Goal: Task Accomplishment & Management: Use online tool/utility

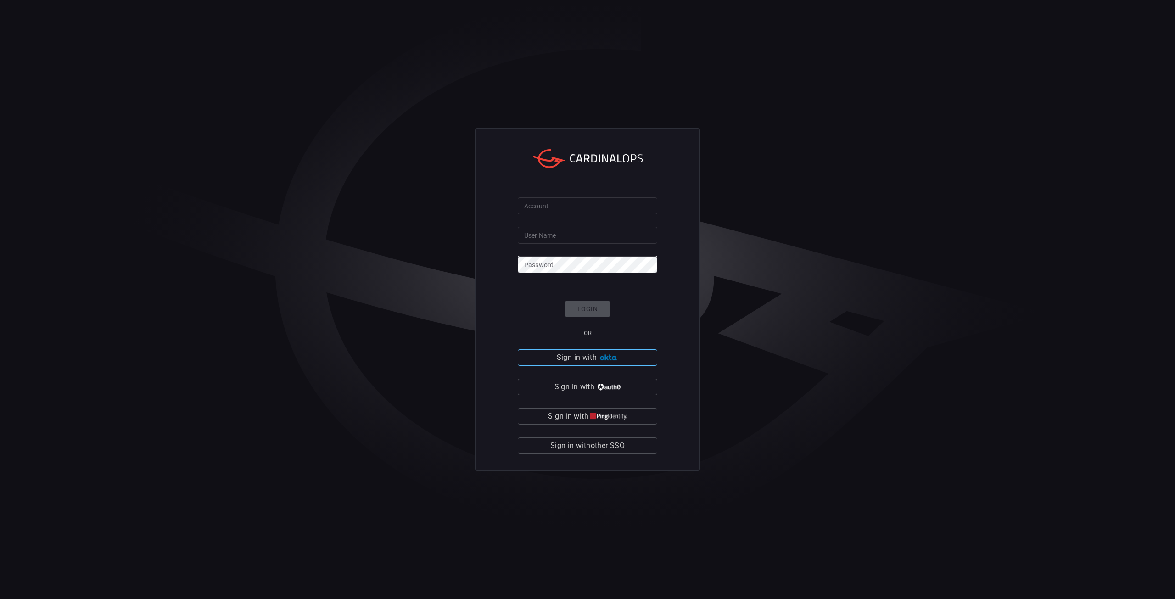
click at [603, 362] on button "Sign in with" at bounding box center [588, 357] width 140 height 17
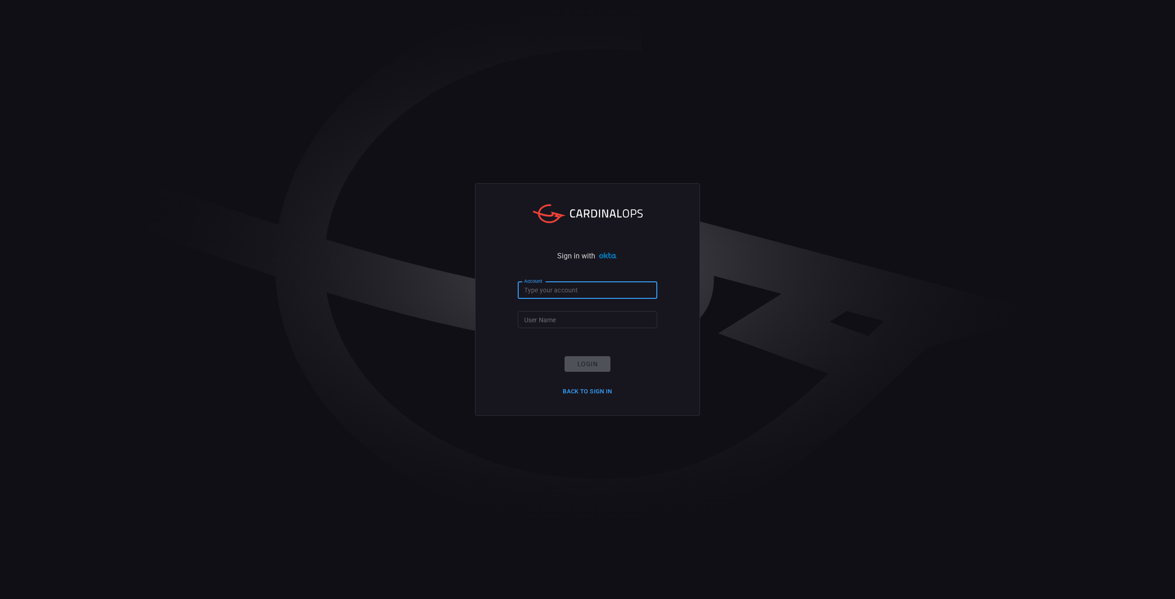
click at [552, 285] on input "Account" at bounding box center [588, 290] width 140 height 17
click at [712, 490] on div "Sign in with Account Account User Name User Name Login Back to Sign in" at bounding box center [587, 299] width 1175 height 599
click at [302, 323] on div "Sign in with Account Account User Name User Name Login Back to Sign in" at bounding box center [587, 299] width 1175 height 599
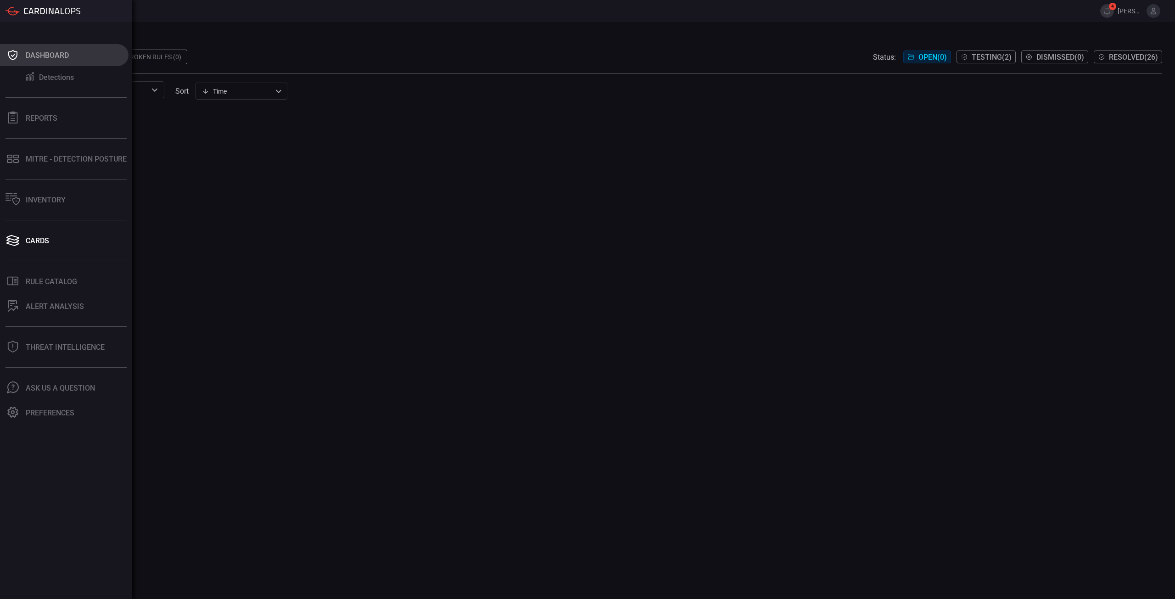
click at [23, 56] on button "Dashboard" at bounding box center [64, 55] width 128 height 22
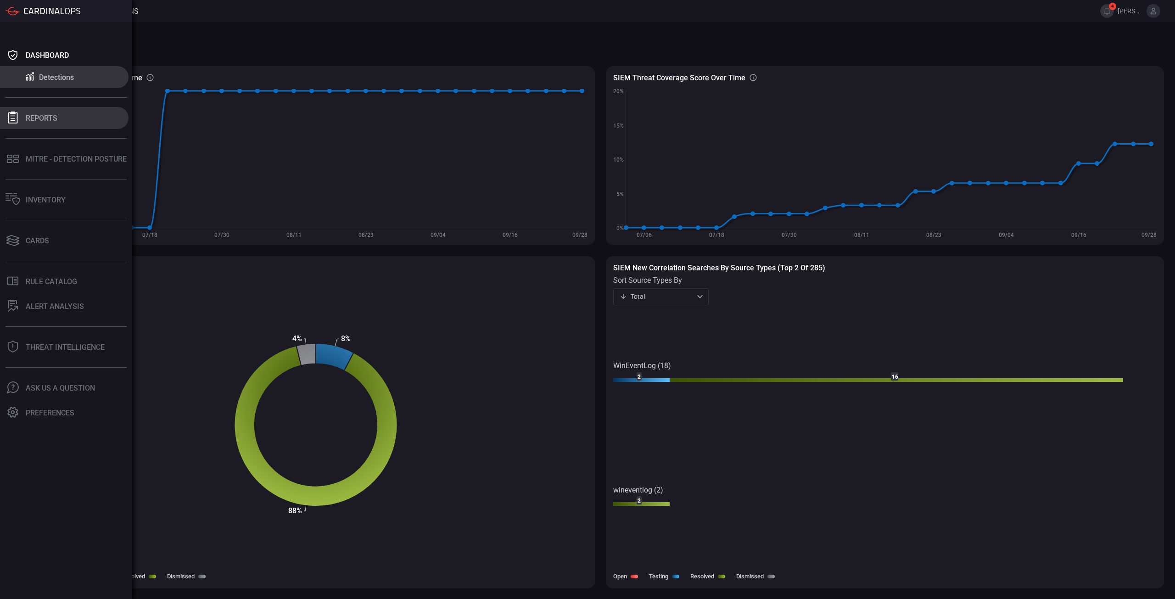
click at [15, 121] on icon at bounding box center [13, 118] width 10 height 12
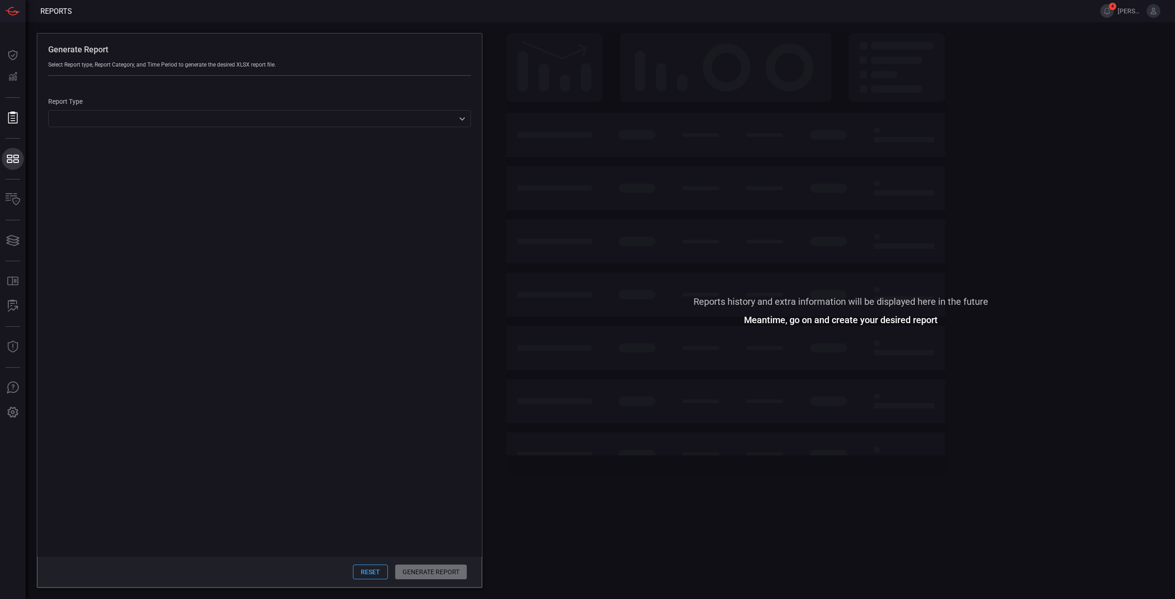
click at [12, 159] on icon at bounding box center [13, 158] width 15 height 13
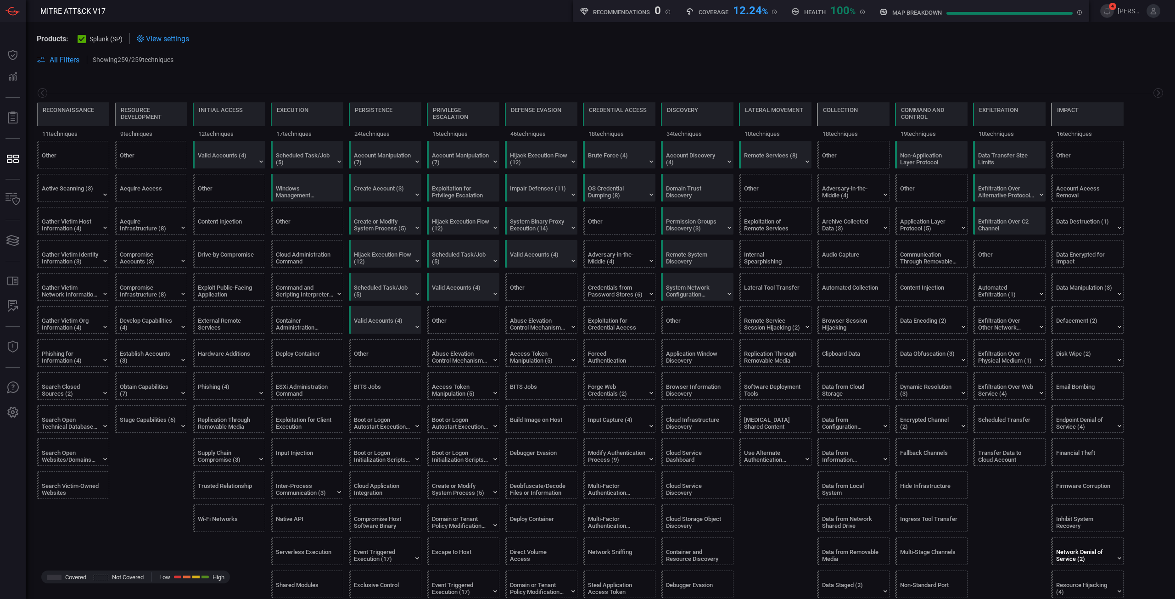
click at [1083, 564] on div "Network Denial of Service (2)" at bounding box center [1089, 551] width 73 height 27
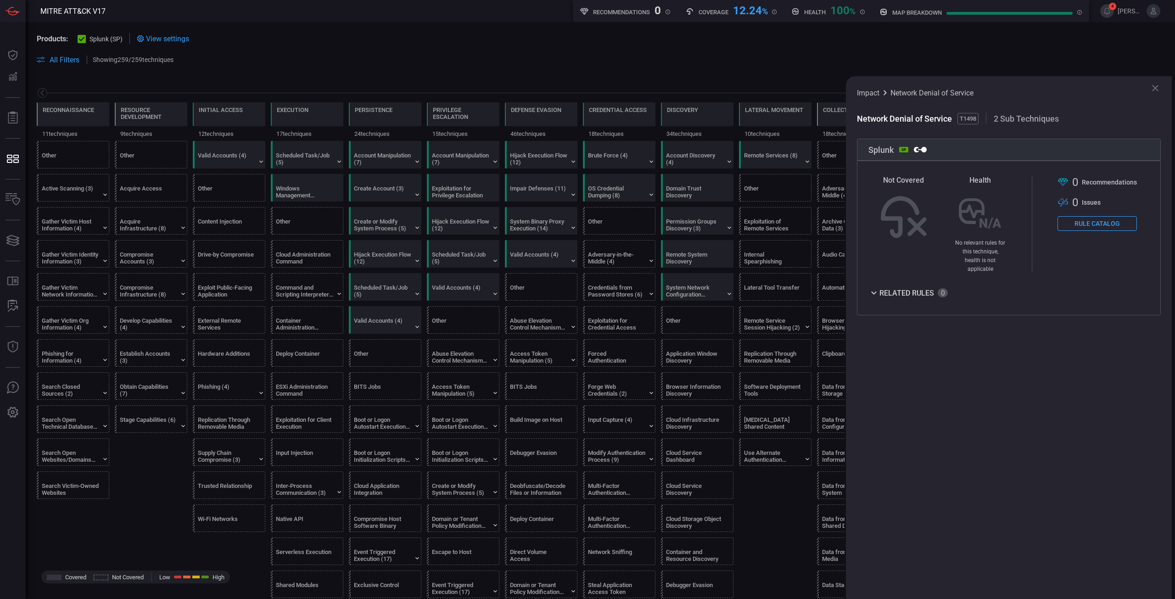
click at [1105, 225] on button "Rule Catalog" at bounding box center [1096, 223] width 79 height 15
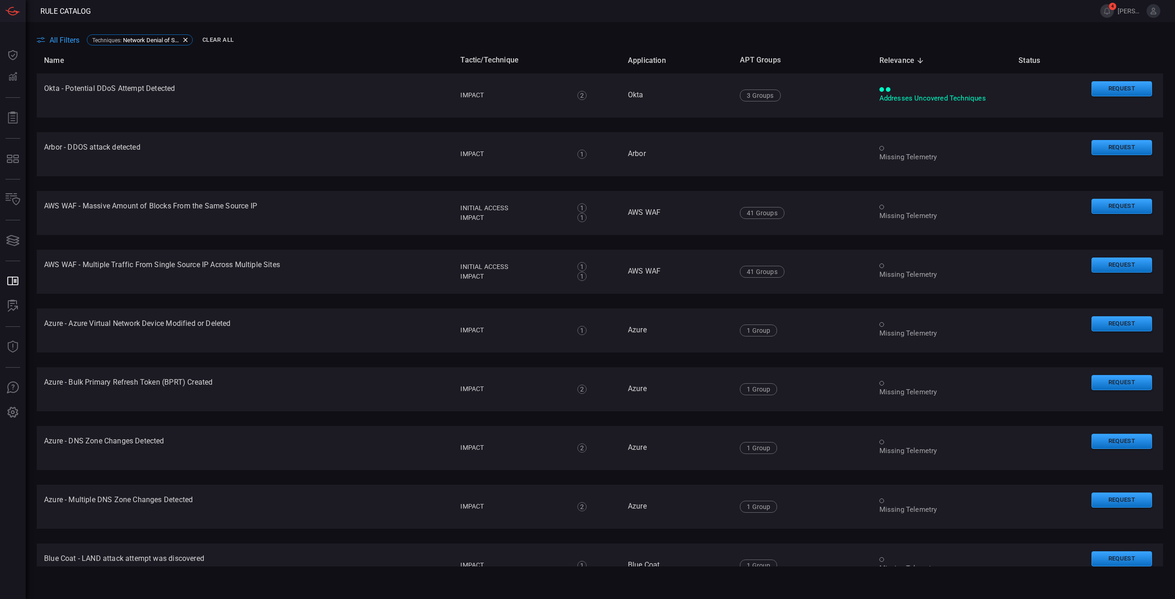
click at [307, 55] on th "Name" at bounding box center [245, 60] width 416 height 26
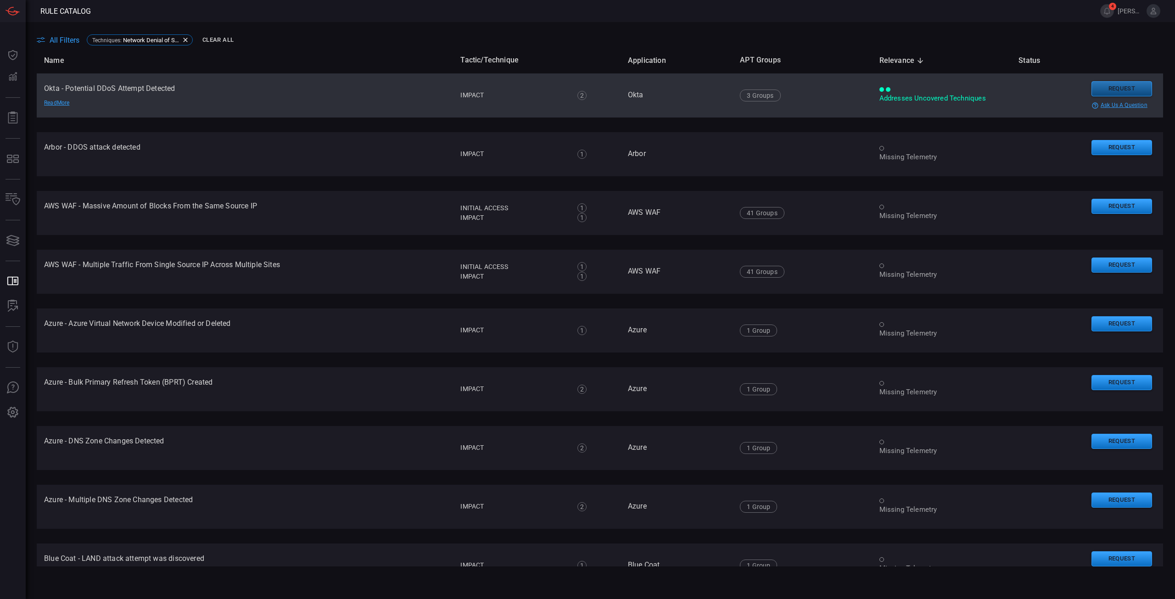
click at [1102, 88] on button "Request" at bounding box center [1121, 88] width 61 height 15
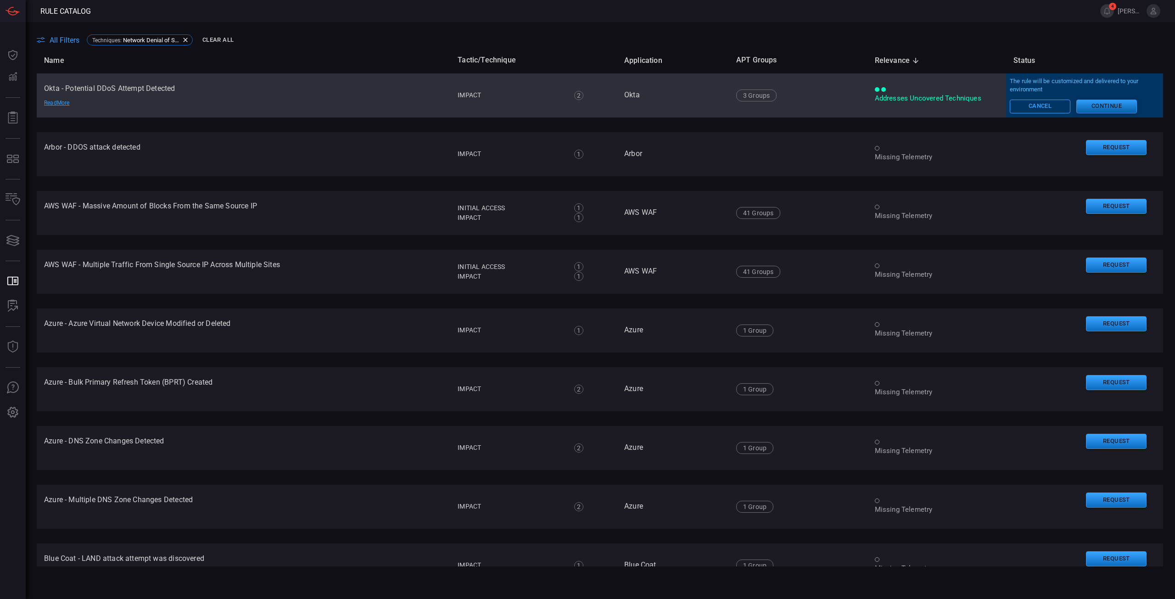
click at [1119, 109] on button "Continue" at bounding box center [1106, 107] width 61 height 14
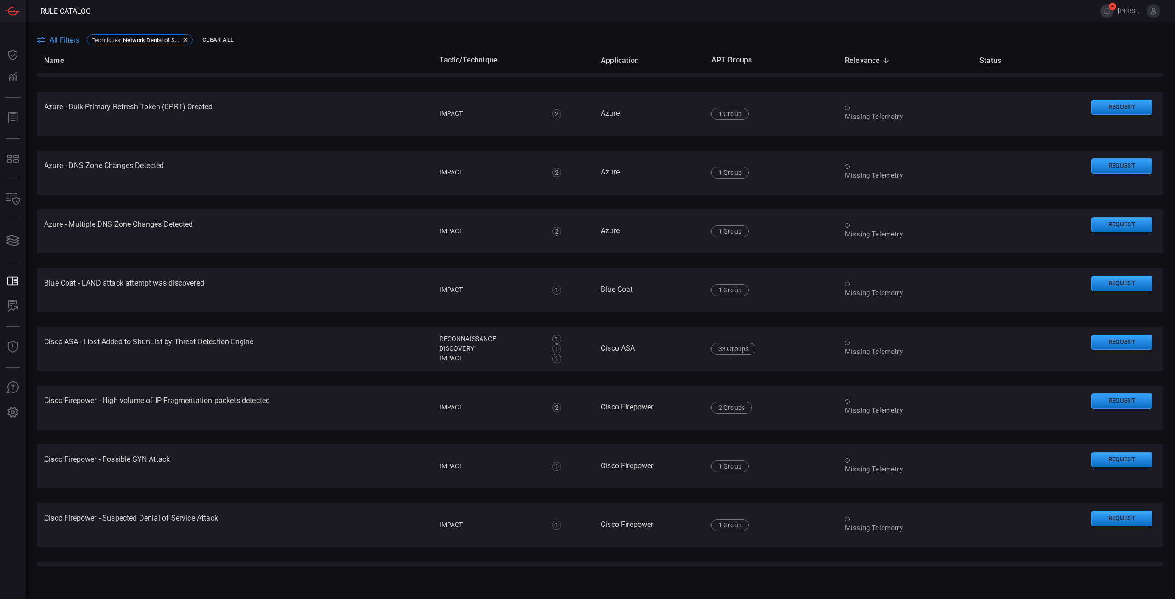
scroll to position [551, 0]
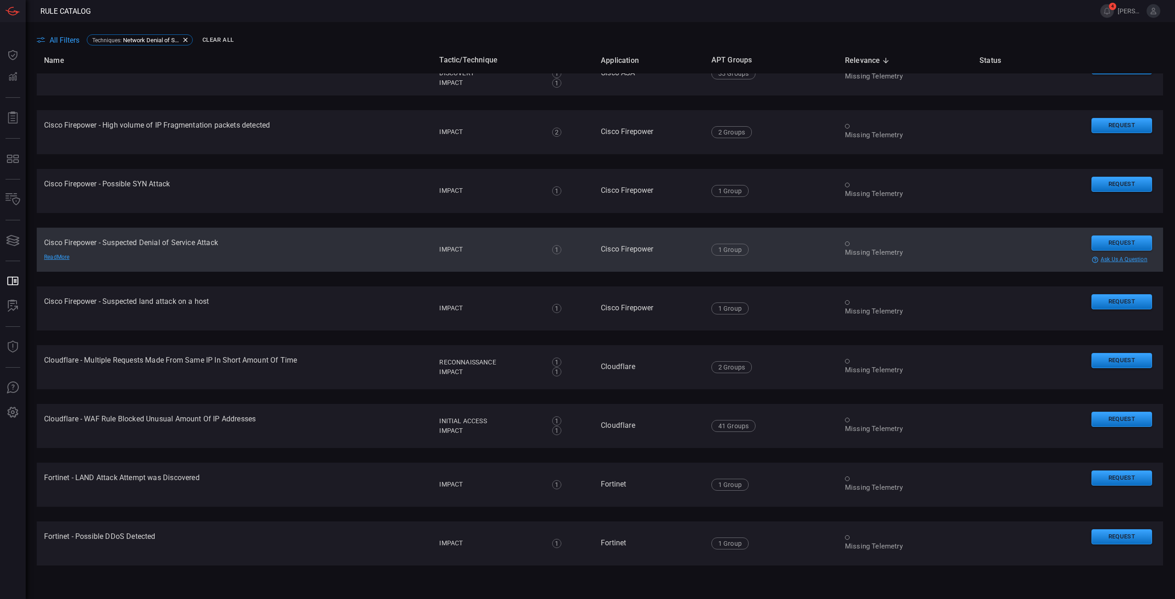
click at [138, 241] on td "Cisco Firepower - Suspected Denial of Service Attack Read More" at bounding box center [234, 250] width 395 height 44
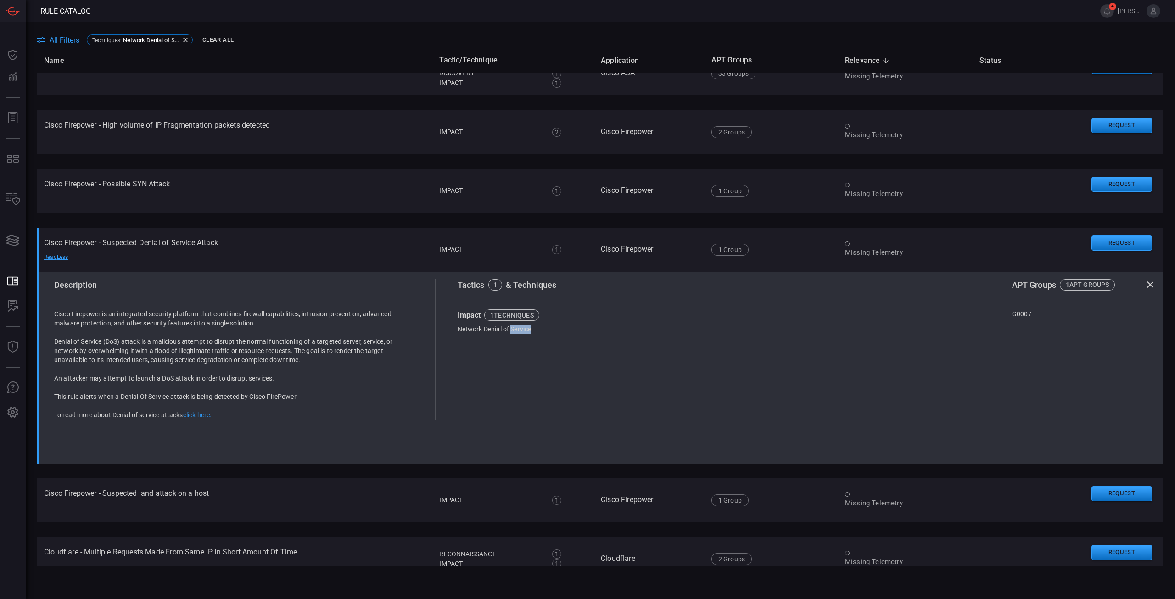
click at [555, 334] on div "Network Denial of Service" at bounding box center [540, 328] width 164 height 9
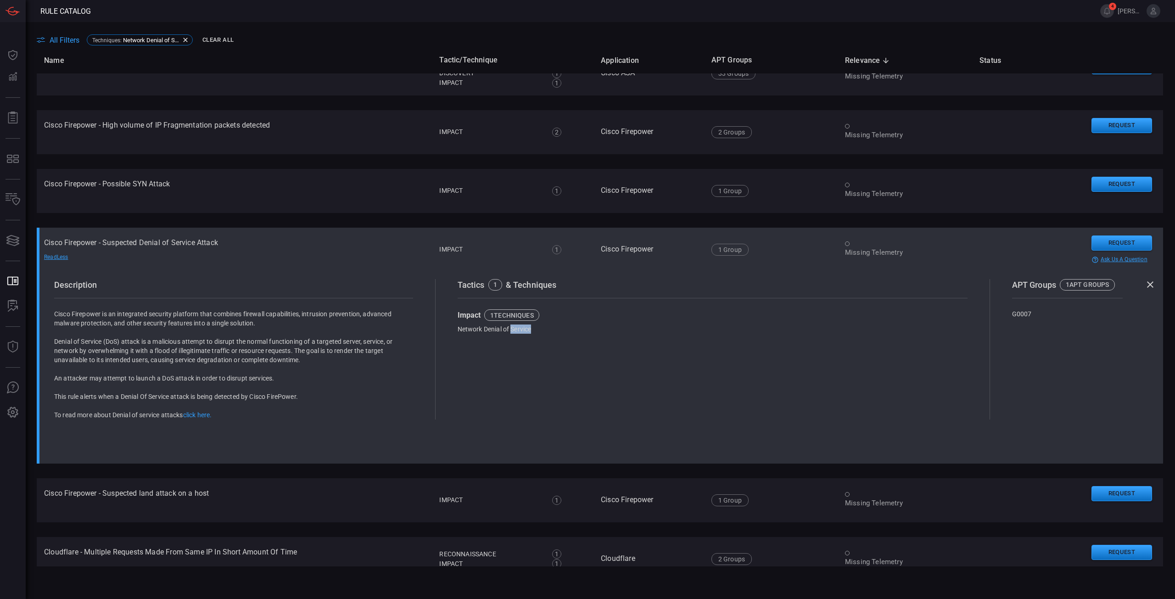
click at [875, 261] on td "Missing Telemetry" at bounding box center [905, 250] width 134 height 44
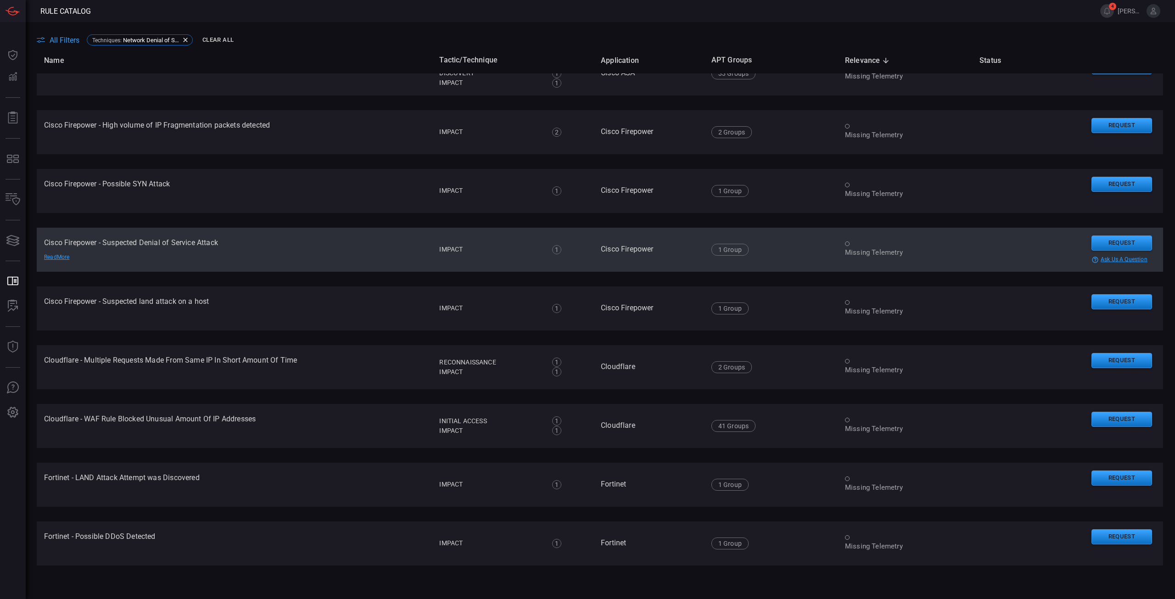
click at [872, 263] on td "Missing Telemetry" at bounding box center [905, 250] width 134 height 44
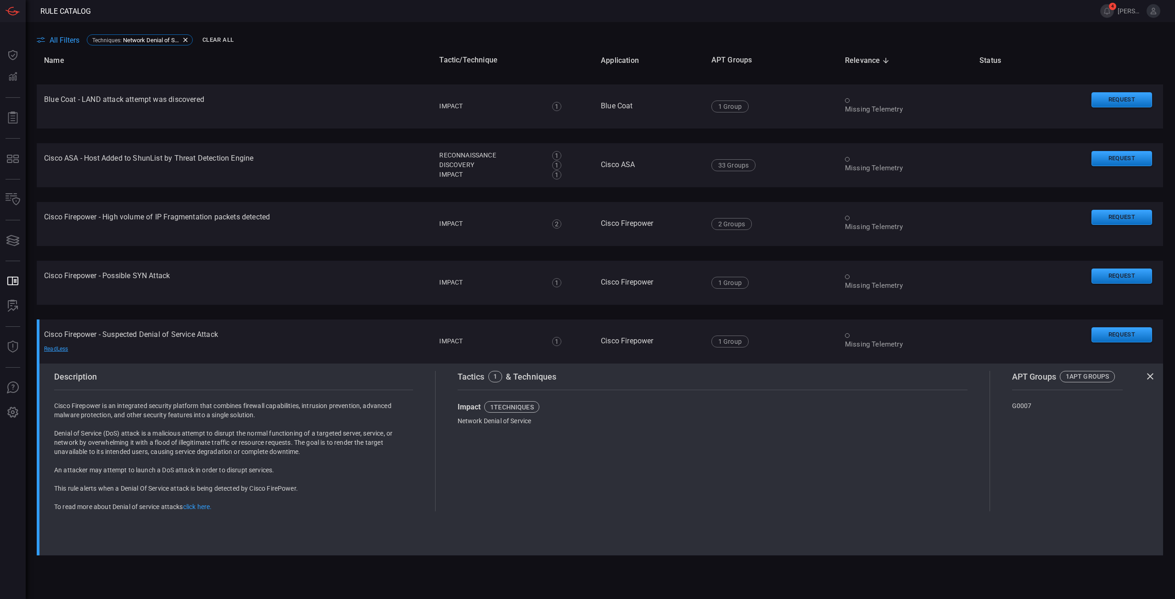
scroll to position [413, 0]
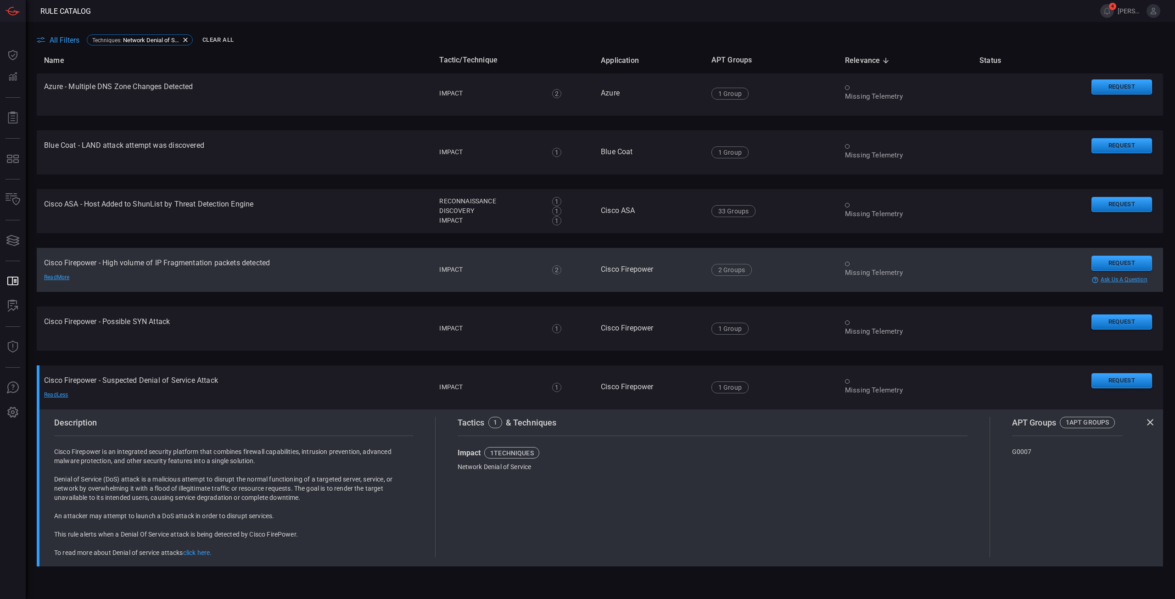
click at [151, 276] on td "Cisco Firepower - High volume of IP Fragmentation packets detected Read More" at bounding box center [234, 270] width 395 height 44
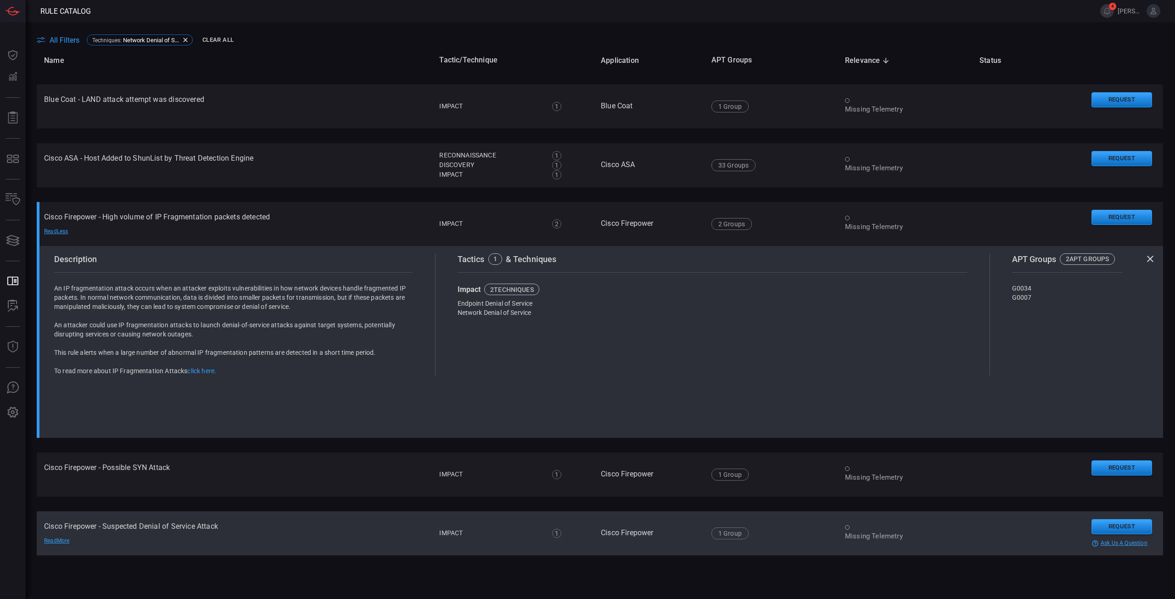
scroll to position [551, 0]
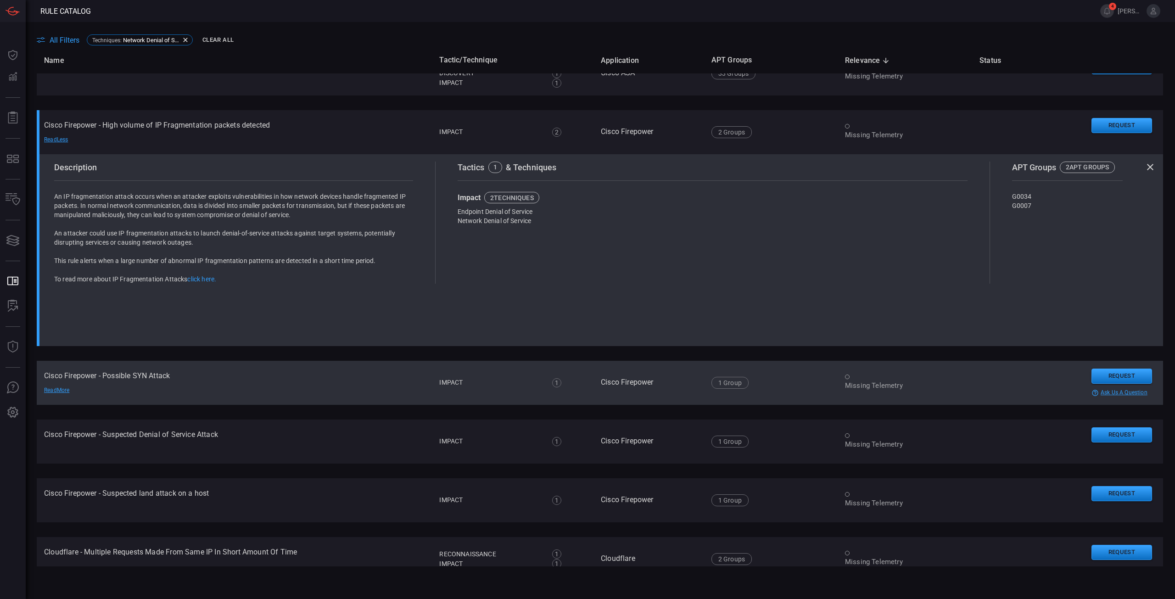
click at [239, 370] on td "Cisco Firepower - Possible SYN Attack Read More" at bounding box center [234, 383] width 395 height 44
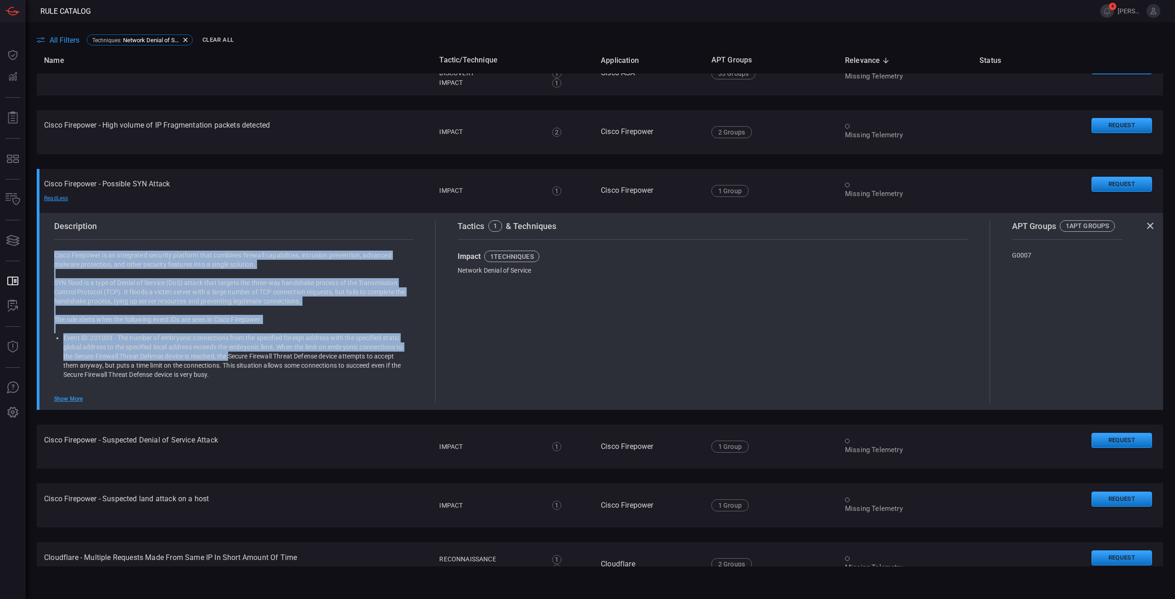
drag, startPoint x: 235, startPoint y: 277, endPoint x: 278, endPoint y: 352, distance: 87.1
click at [278, 352] on div "Cisco Firepower is an integrated security platform that combines firewall capab…" at bounding box center [233, 361] width 359 height 220
click at [263, 296] on p "SYN flood is a type of Denial of Service (DoS) attack that targets the three-wa…" at bounding box center [233, 292] width 359 height 28
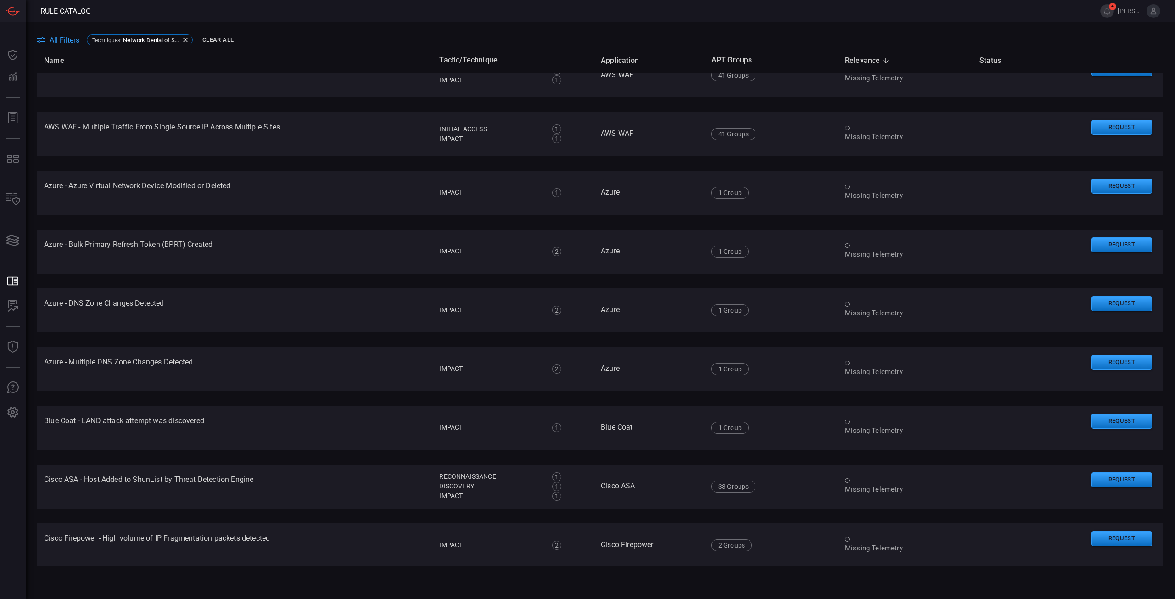
scroll to position [0, 0]
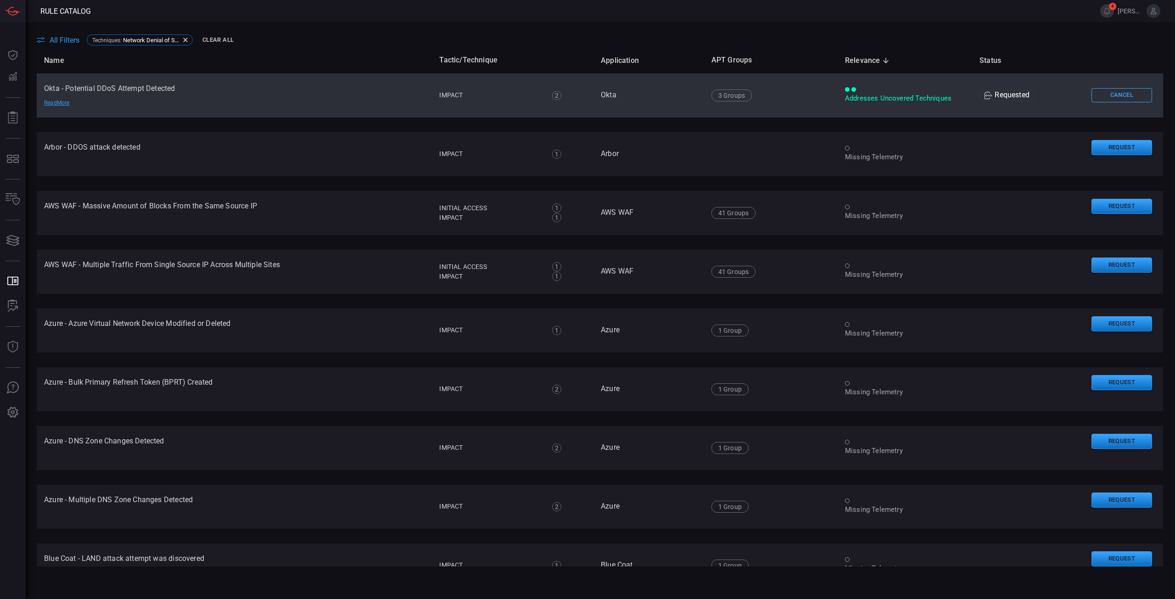
click at [68, 8] on span "Rule Catalog" at bounding box center [65, 11] width 50 height 9
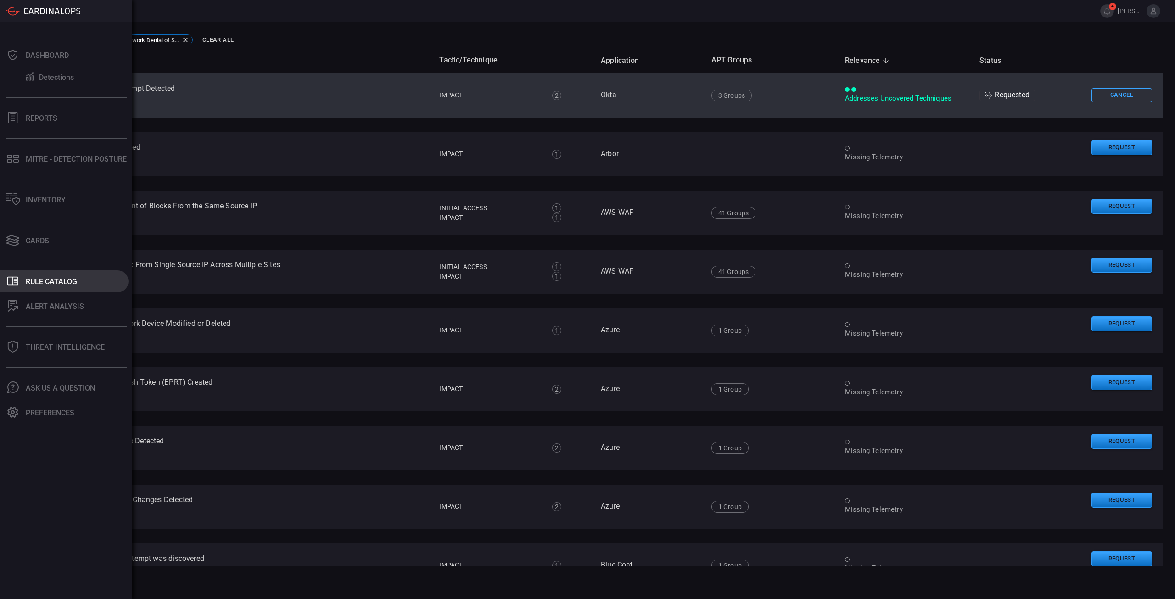
click at [31, 279] on div "Rule Catalog" at bounding box center [51, 281] width 51 height 9
type button "/rule-catalog"
click at [68, 311] on button "ALERT ANALYSIS" at bounding box center [64, 306] width 128 height 22
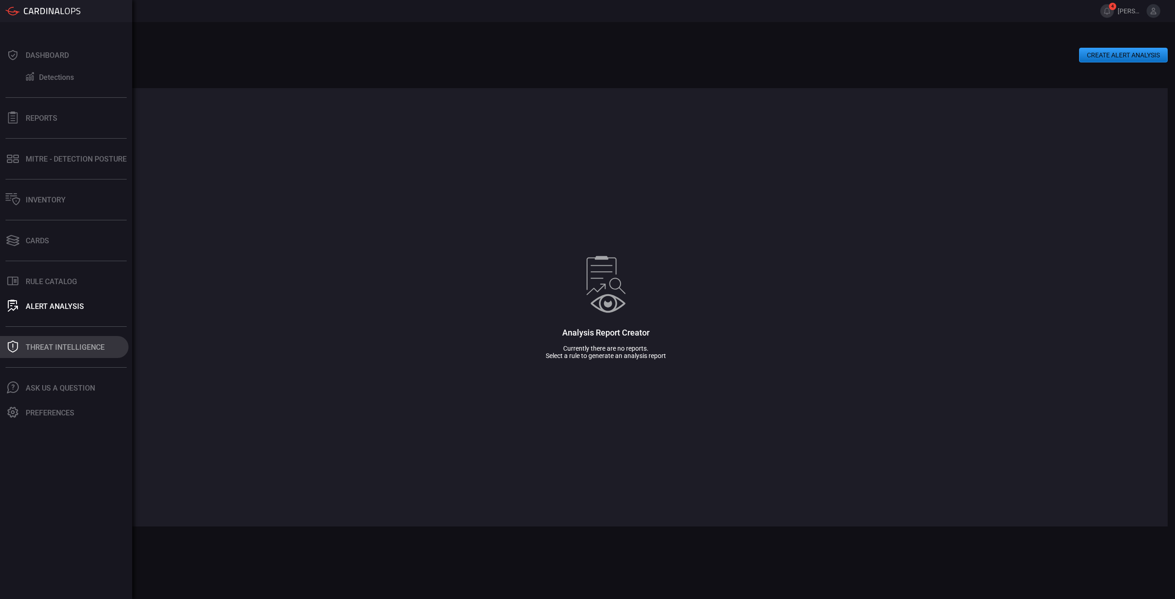
click at [13, 343] on icon at bounding box center [13, 347] width 12 height 12
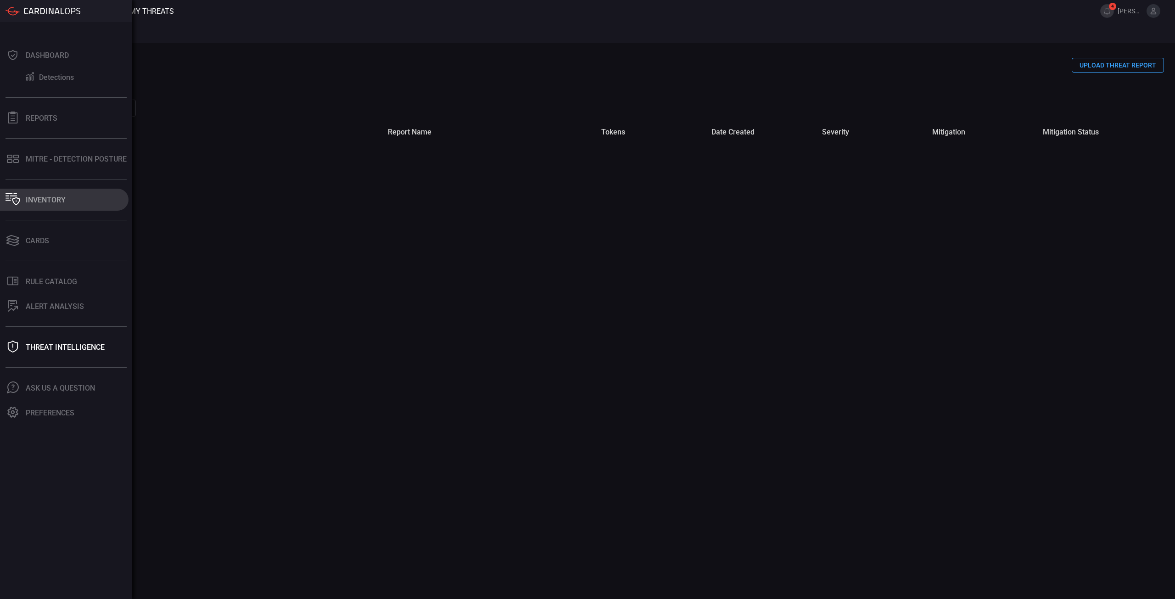
click at [19, 198] on icon at bounding box center [13, 199] width 15 height 12
